Goal: Check status

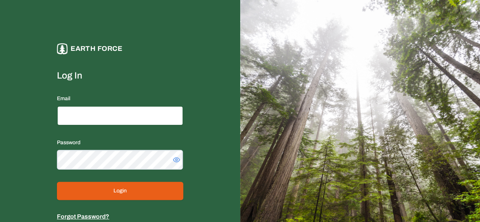
type input "**********"
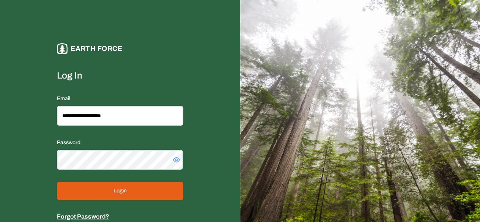
click at [135, 188] on button "Login" at bounding box center [120, 191] width 126 height 18
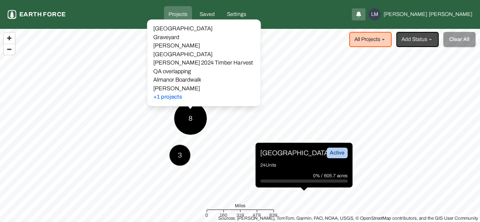
click at [188, 120] on div "8" at bounding box center [190, 118] width 33 height 33
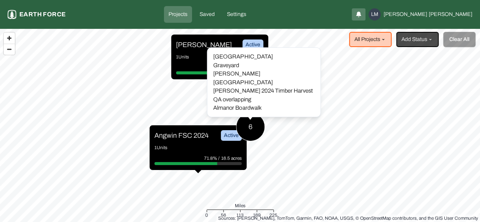
click at [259, 130] on div "6" at bounding box center [250, 126] width 29 height 29
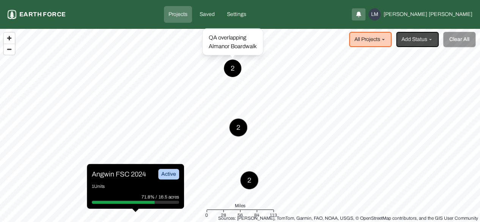
click at [225, 67] on div "2" at bounding box center [233, 68] width 18 height 18
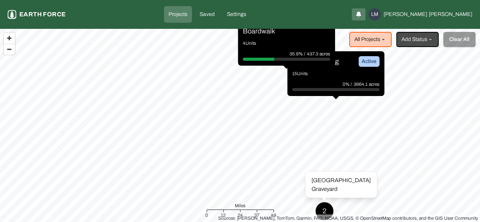
click at [324, 208] on div "2" at bounding box center [324, 211] width 18 height 18
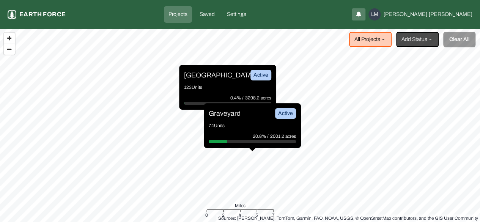
click at [228, 89] on p "123 Units" at bounding box center [227, 88] width 87 height 8
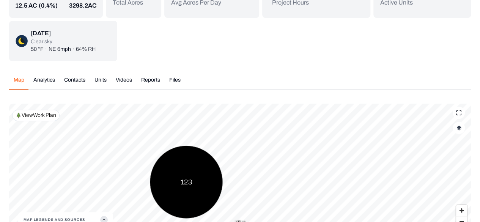
scroll to position [115, 0]
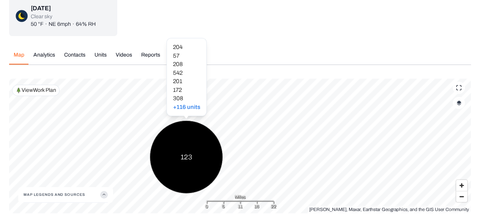
click at [175, 146] on div "123" at bounding box center [186, 157] width 73 height 73
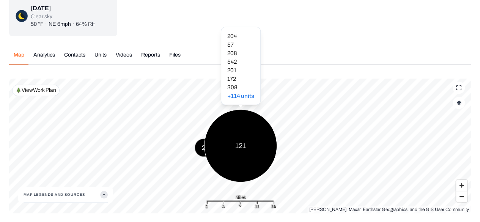
click at [223, 130] on div "121" at bounding box center [240, 145] width 73 height 73
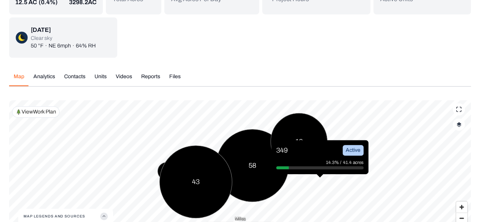
scroll to position [95, 0]
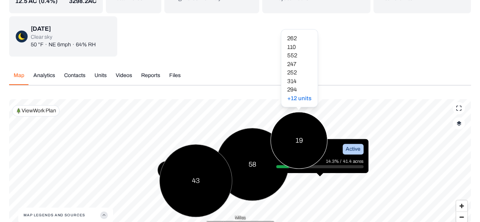
click at [303, 136] on div "19" at bounding box center [299, 140] width 57 height 57
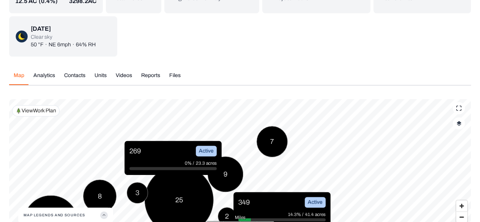
click at [276, 200] on div "349 Active" at bounding box center [281, 202] width 87 height 11
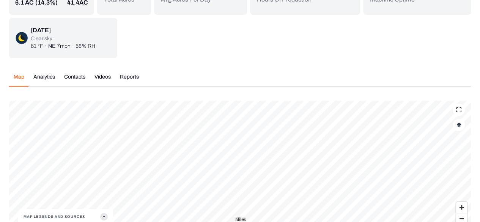
click at [462, 126] on button "button" at bounding box center [459, 125] width 12 height 12
click at [457, 124] on img "button" at bounding box center [459, 124] width 5 height 5
click at [447, 188] on button "Complete Work Summary" at bounding box center [452, 187] width 14 height 8
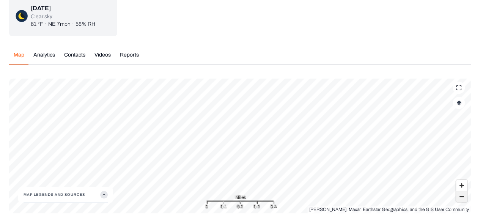
click at [461, 196] on span "Zoom out" at bounding box center [461, 196] width 11 height 11
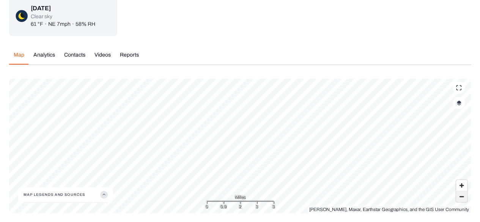
click at [461, 196] on span "Zoom out" at bounding box center [461, 196] width 11 height 11
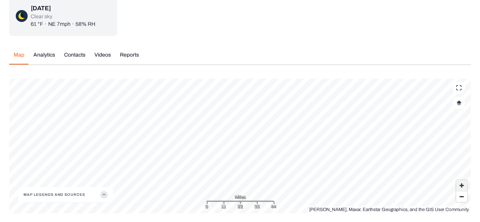
click at [462, 186] on span "Zoom in" at bounding box center [461, 185] width 11 height 11
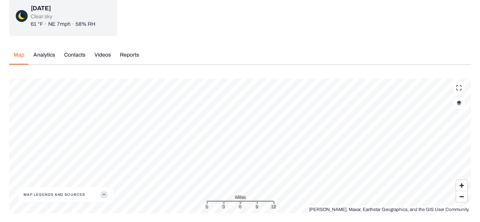
click at [106, 197] on icon "button" at bounding box center [104, 195] width 8 height 8
